Goal: Find specific page/section: Find specific page/section

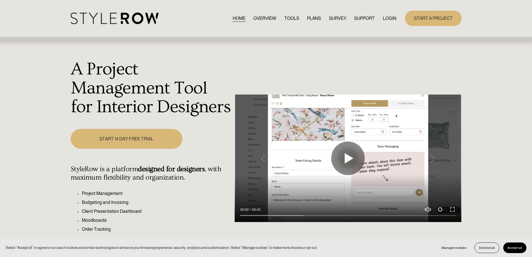
click at [395, 19] on link "LOGIN" at bounding box center [389, 19] width 13 height 8
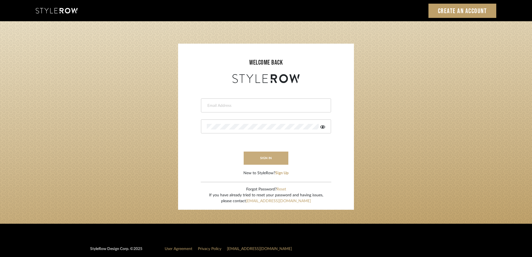
type input "[PERSON_NAME][EMAIL_ADDRESS][DOMAIN_NAME]"
drag, startPoint x: 261, startPoint y: 157, endPoint x: 260, endPoint y: 154, distance: 3.2
click at [261, 156] on button "sign in" at bounding box center [266, 157] width 45 height 13
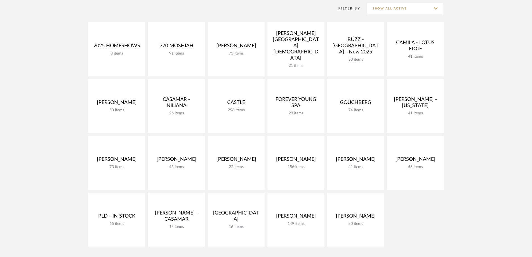
scroll to position [87, 0]
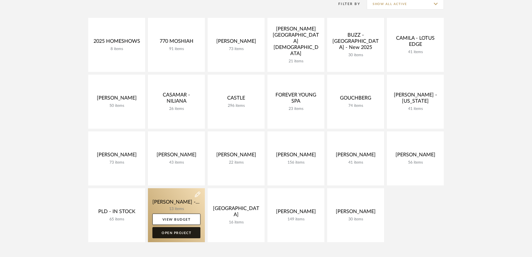
click at [177, 233] on link "Open Project" at bounding box center [177, 232] width 48 height 11
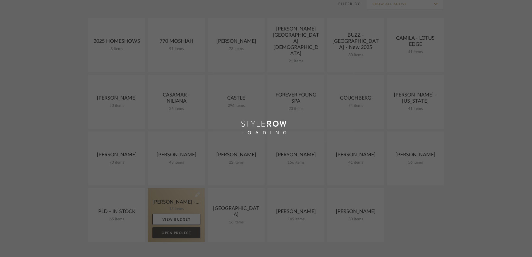
click at [177, 233] on div "Chrome Web Clipper Import Pinterest Support All Projects Library Inspiration Up…" at bounding box center [266, 168] width 532 height 510
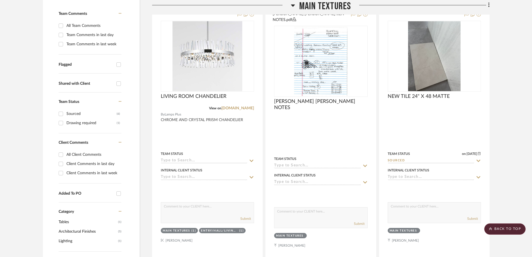
scroll to position [178, 0]
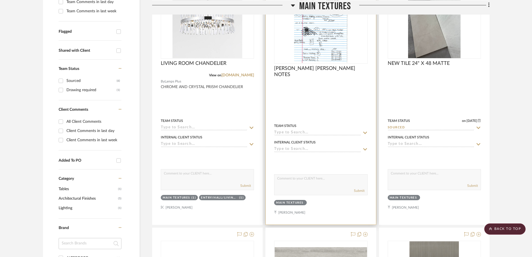
click at [337, 30] on img "0" at bounding box center [321, 28] width 54 height 70
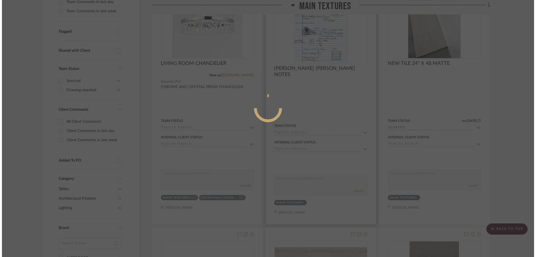
scroll to position [0, 0]
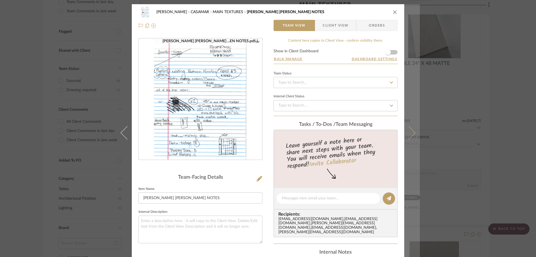
click at [409, 133] on icon at bounding box center [408, 132] width 13 height 13
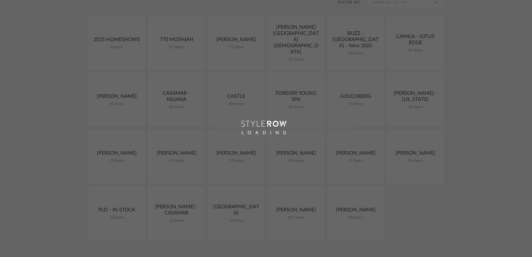
scroll to position [87, 0]
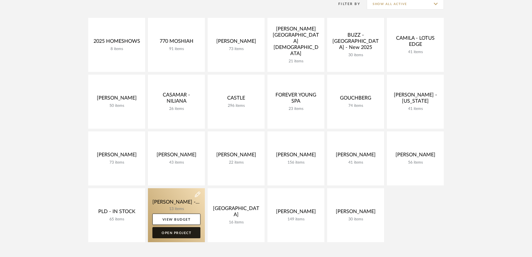
click at [165, 230] on link "Open Project" at bounding box center [177, 232] width 48 height 11
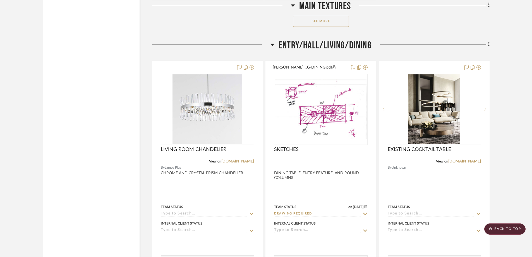
scroll to position [875, 0]
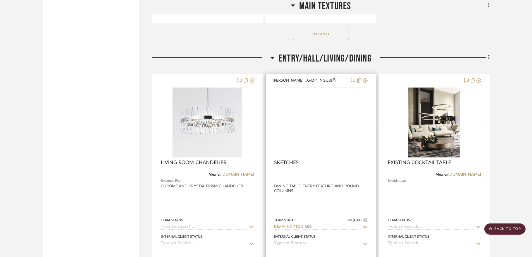
drag, startPoint x: 534, startPoint y: 11, endPoint x: 338, endPoint y: 110, distance: 218.7
click at [0, 0] on img at bounding box center [0, 0] width 0 height 0
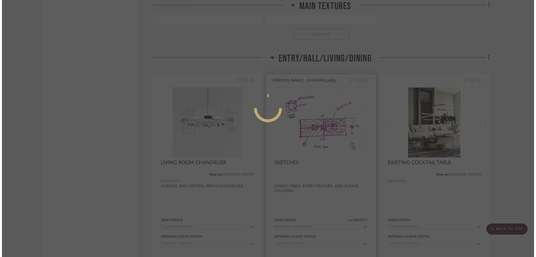
scroll to position [0, 0]
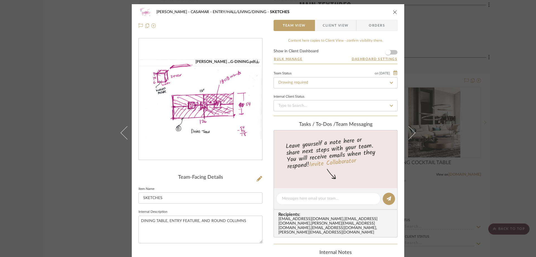
click at [254, 103] on img "0" at bounding box center [200, 99] width 123 height 80
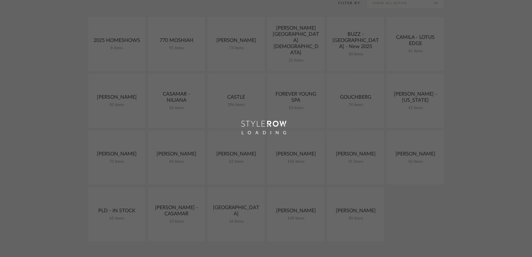
scroll to position [87, 0]
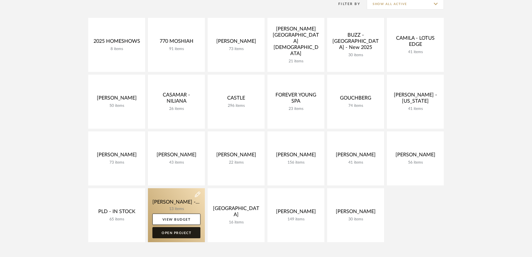
click at [177, 233] on link "Open Project" at bounding box center [177, 232] width 48 height 11
